Goal: Find specific page/section

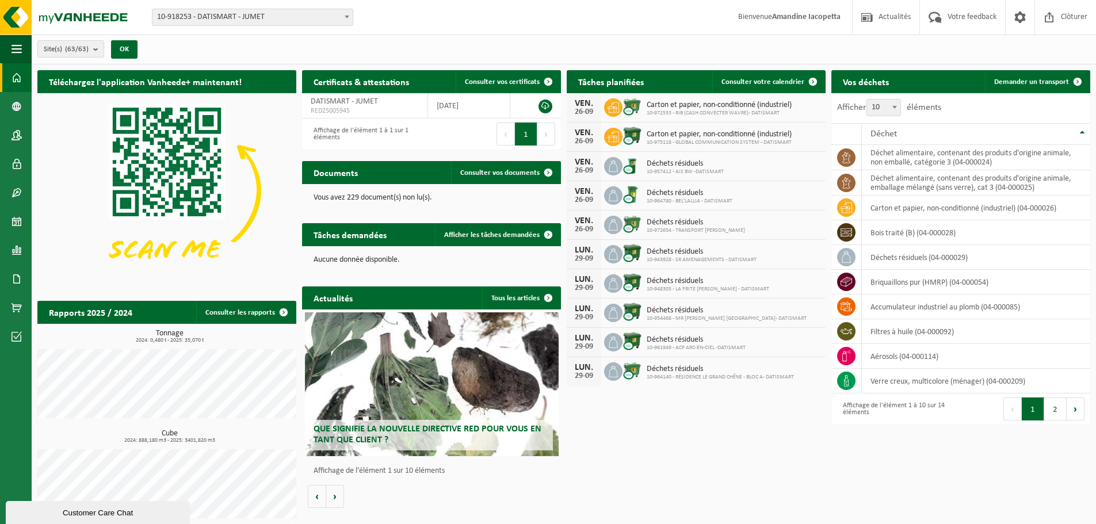
click at [215, 9] on span "10-918253 - DATISMART - JUMET" at bounding box center [252, 17] width 200 height 16
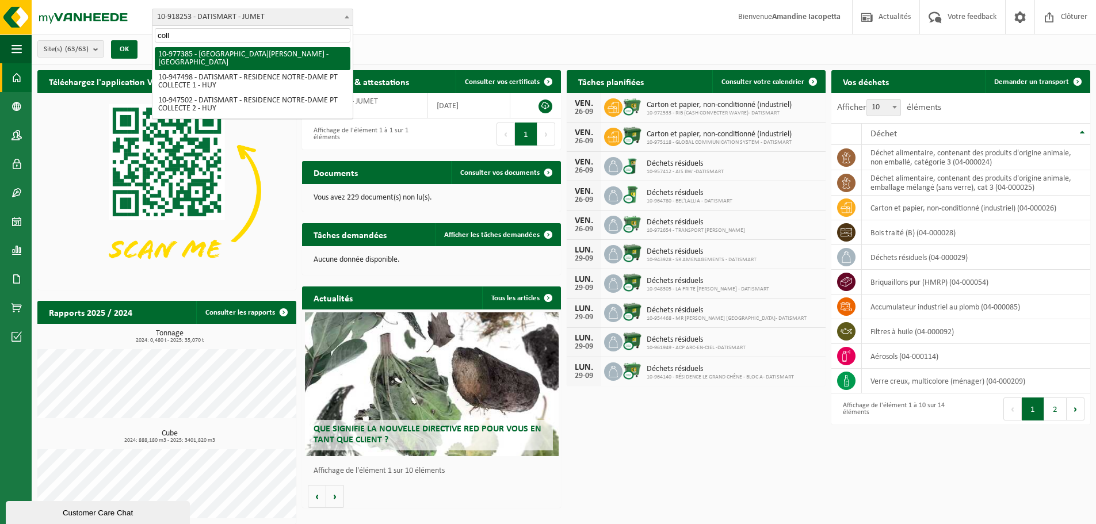
type input "coll"
select select "159440"
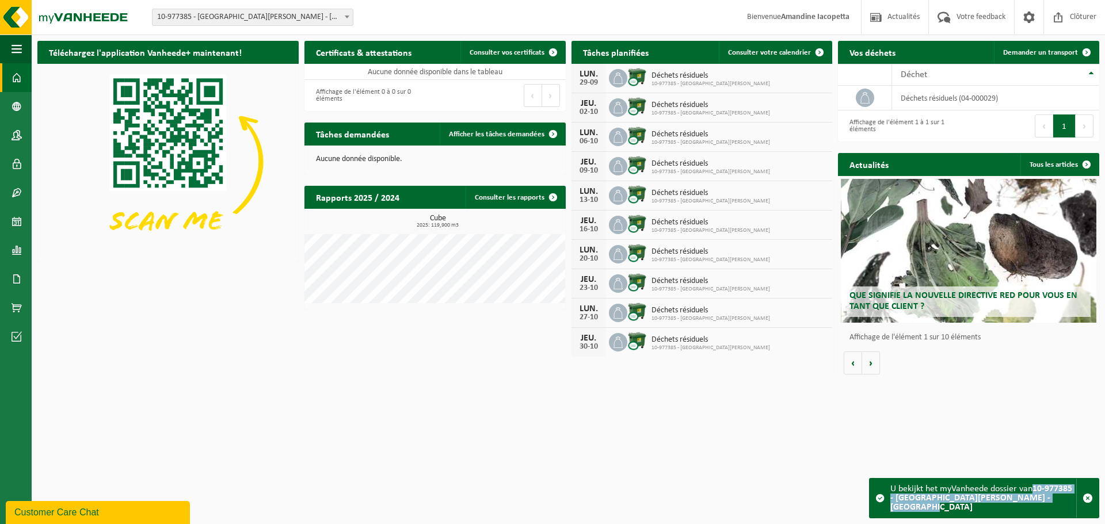
drag, startPoint x: 1035, startPoint y: 487, endPoint x: 1047, endPoint y: 509, distance: 24.5
click at [1047, 509] on div "U bekijkt het myVanheede dossier van 10-977385 - [GEOGRAPHIC_DATA][PERSON_NAME]…" at bounding box center [983, 498] width 186 height 39
copy strong "10-977385 - [GEOGRAPHIC_DATA][PERSON_NAME] - [GEOGRAPHIC_DATA]"
